Goal: Find specific page/section: Find specific page/section

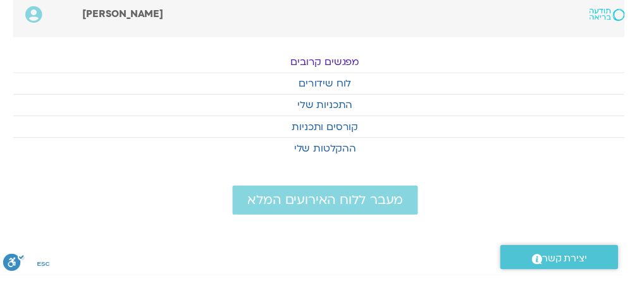
scroll to position [0, -13]
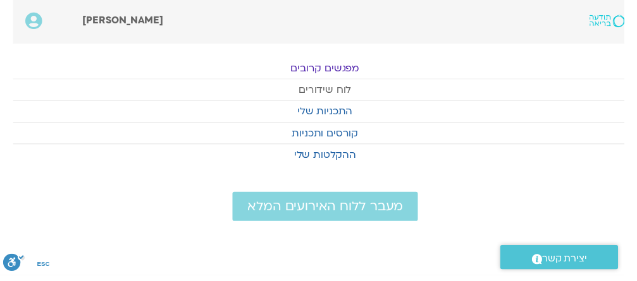
click at [346, 90] on link "לוח שידורים" at bounding box center [331, 91] width 637 height 21
click at [330, 92] on link "לוח שידורים" at bounding box center [331, 91] width 637 height 21
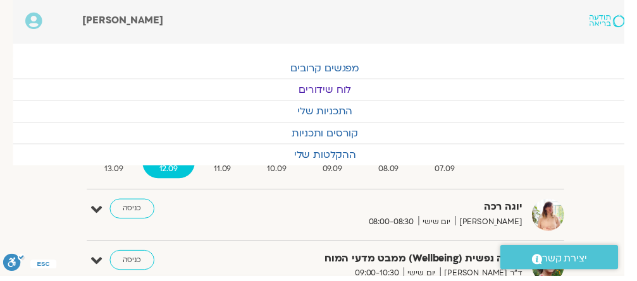
click at [343, 95] on link "לוח שידורים" at bounding box center [331, 91] width 637 height 21
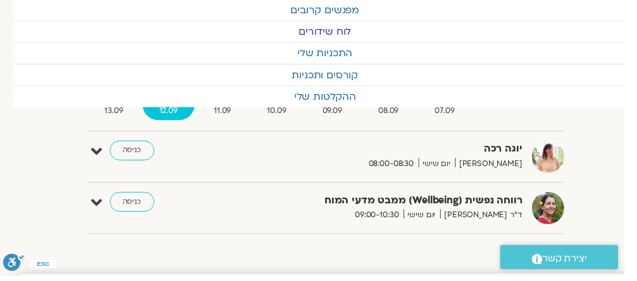
scroll to position [62, -13]
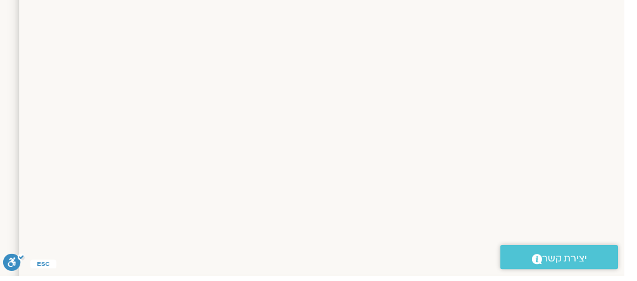
scroll to position [662, -13]
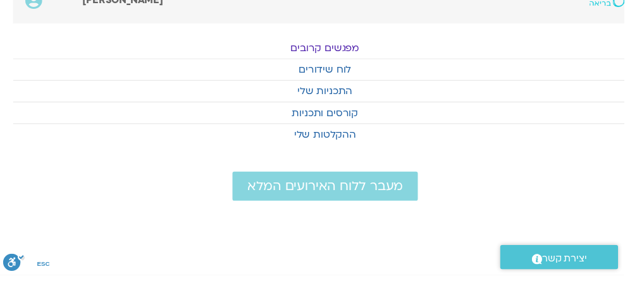
scroll to position [0, -13]
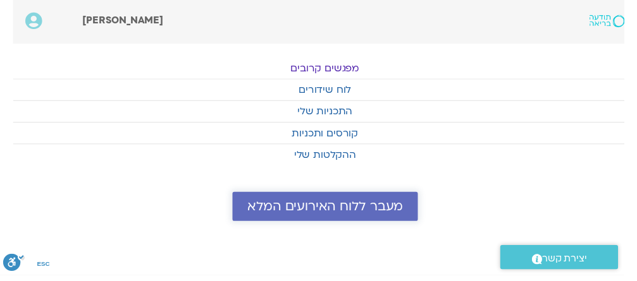
click at [358, 212] on span "מעבר ללוח האירועים המלא" at bounding box center [331, 211] width 159 height 15
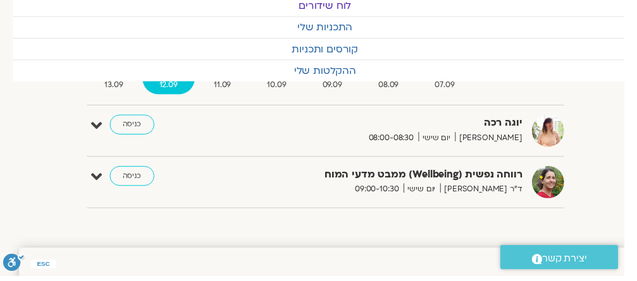
click at [133, 179] on link "כניסה" at bounding box center [135, 179] width 46 height 20
